Goal: Navigation & Orientation: Find specific page/section

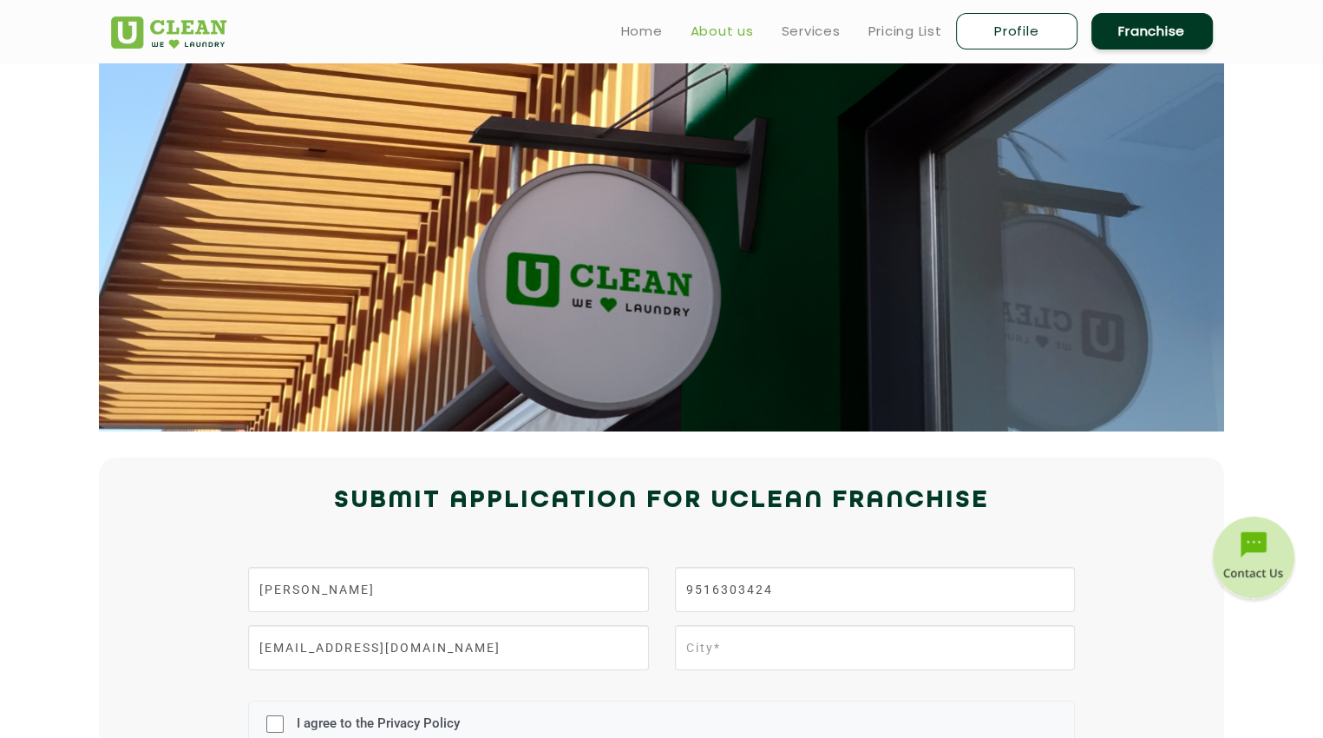
click at [712, 35] on link "About us" at bounding box center [722, 31] width 63 height 21
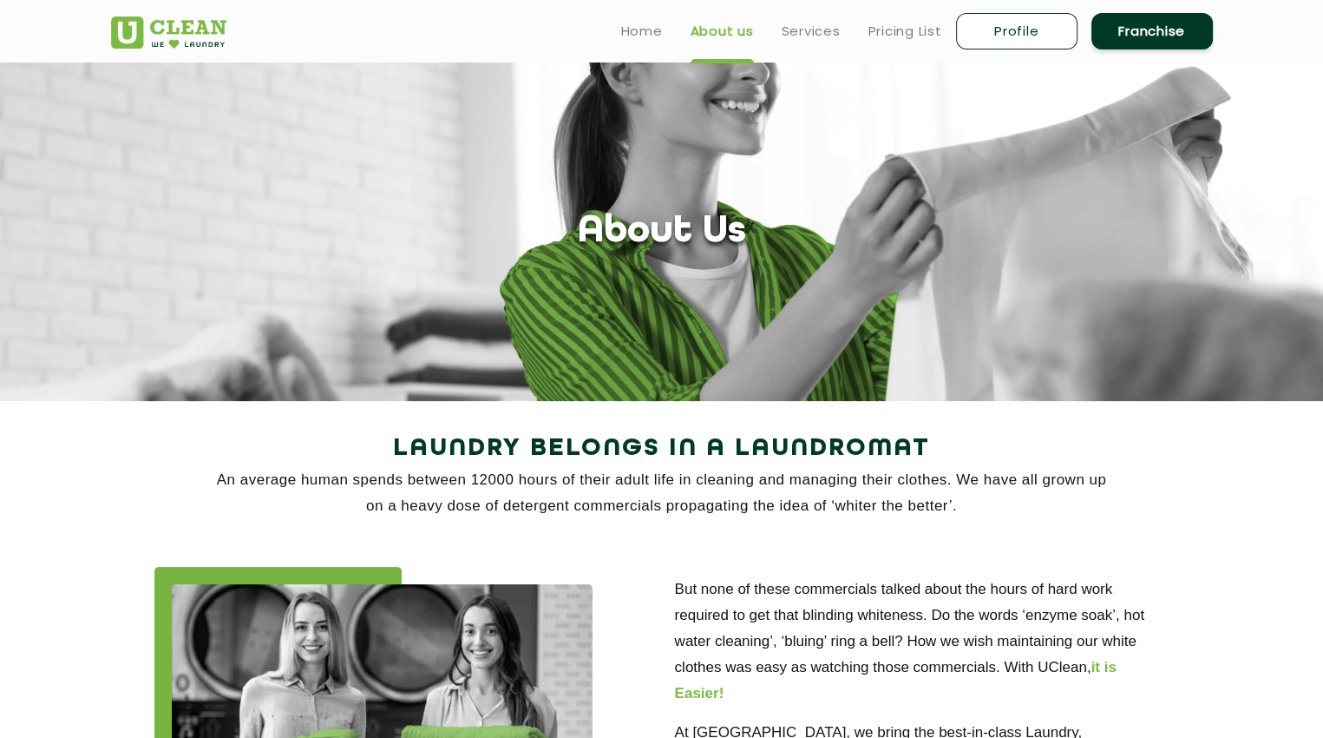
click at [712, 35] on link "About us" at bounding box center [722, 31] width 63 height 21
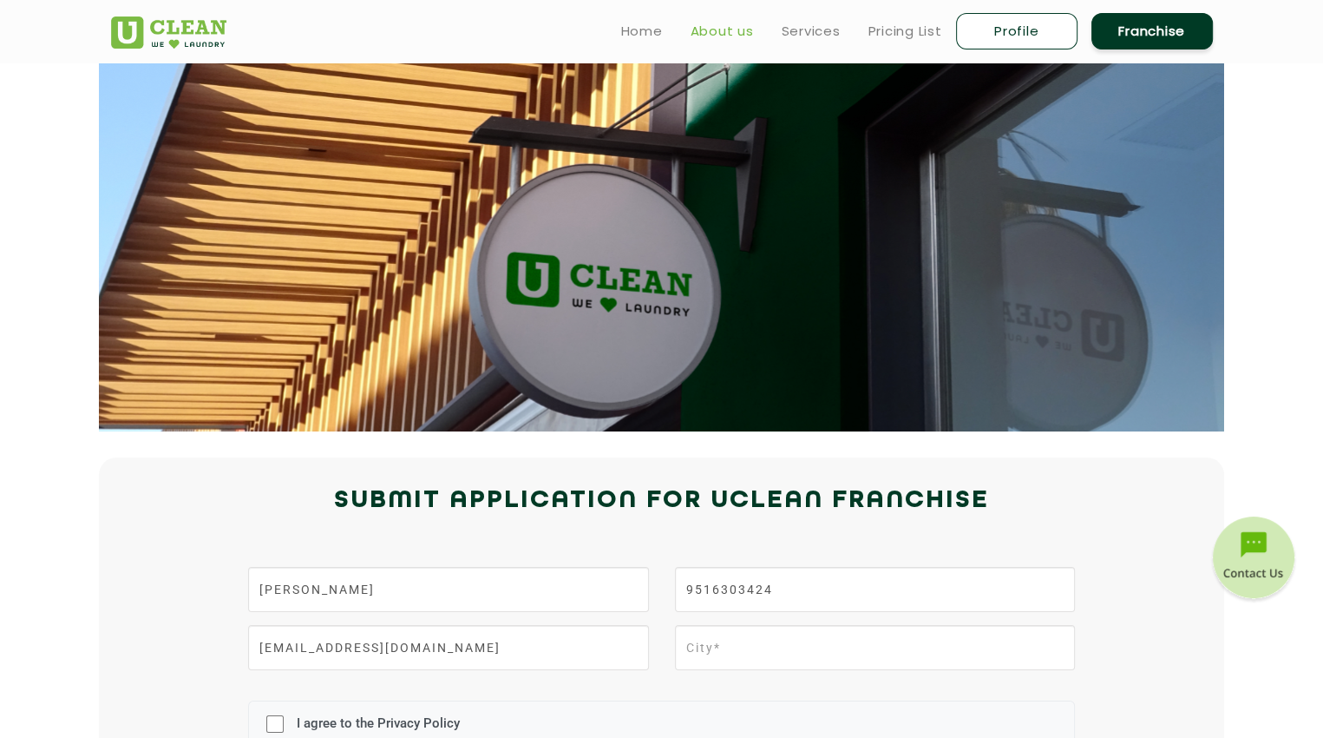
click at [741, 39] on link "About us" at bounding box center [722, 31] width 63 height 21
